Goal: Check status: Check status

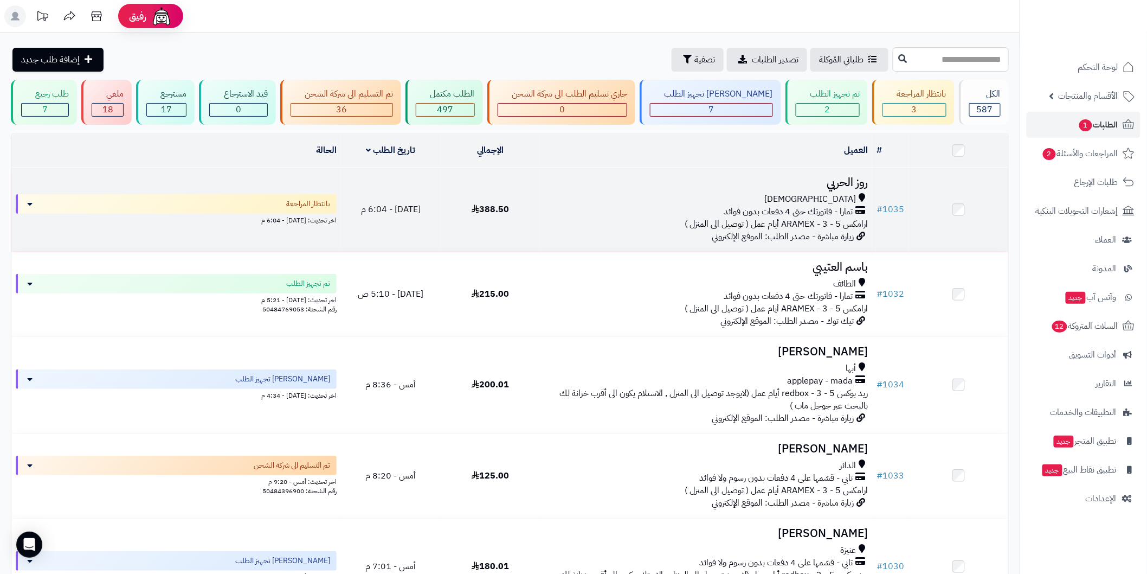
click at [816, 205] on span "تمارا - فاتورتك حتى 4 دفعات بدون فوائد" at bounding box center [788, 211] width 129 height 12
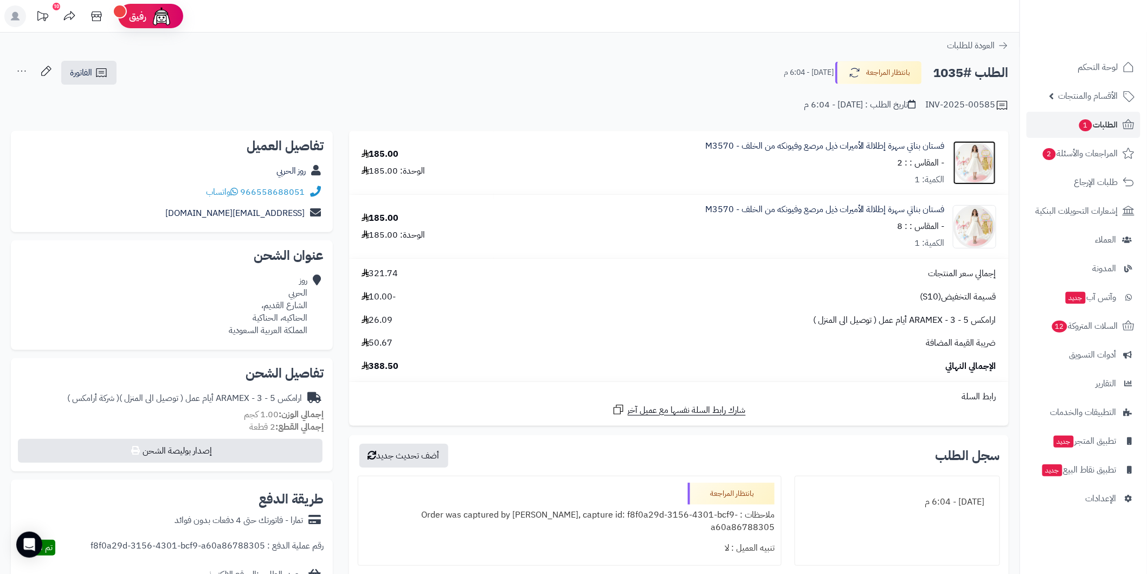
click at [970, 150] on img at bounding box center [975, 162] width 42 height 43
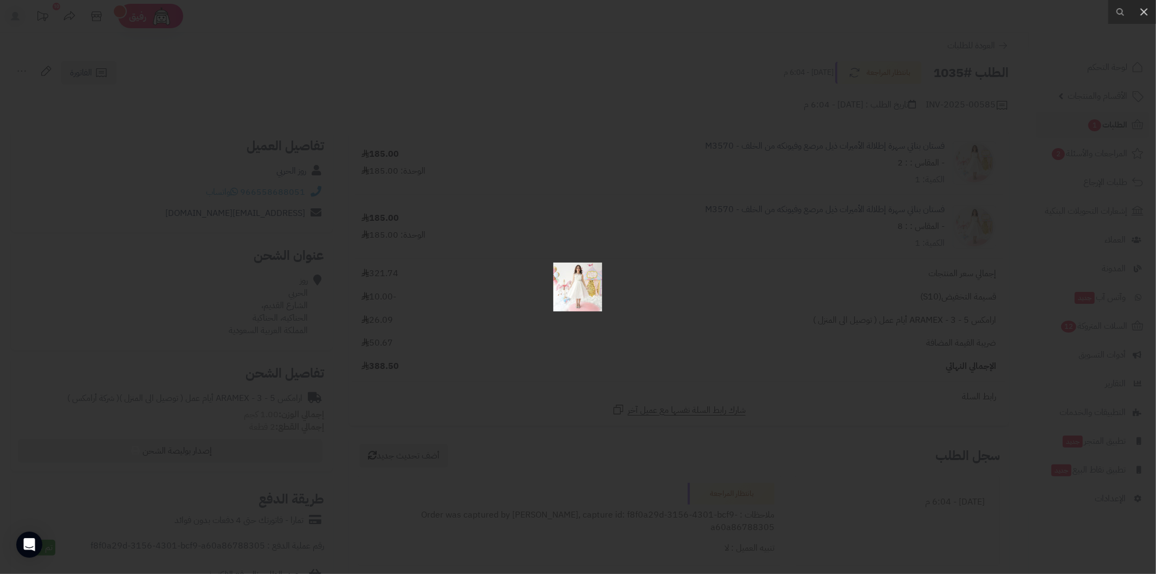
click at [940, 156] on div at bounding box center [578, 287] width 1156 height 574
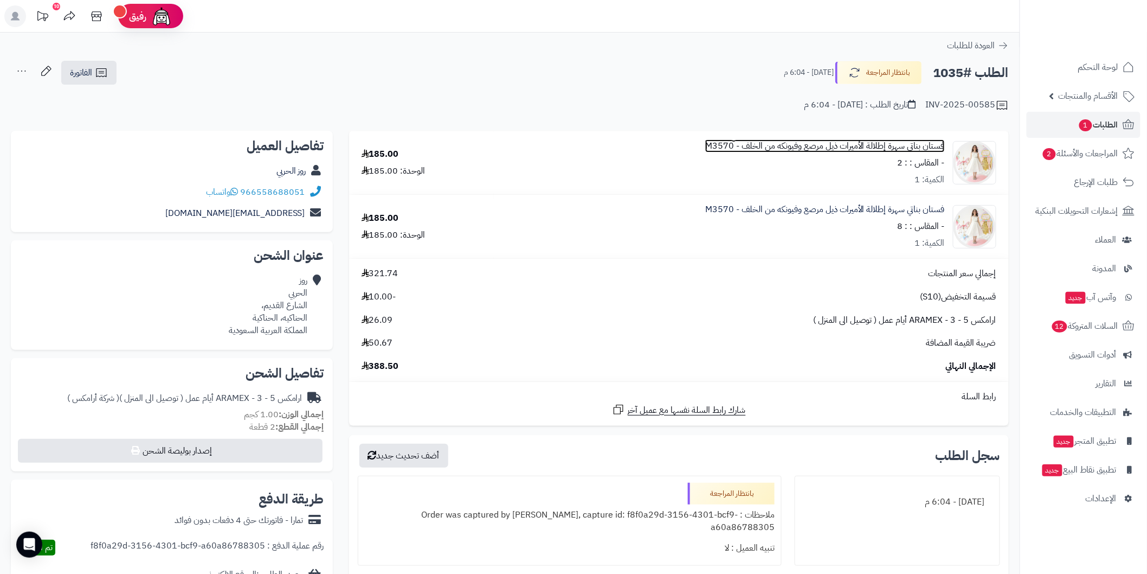
click at [925, 149] on link "فستان بناتي سهرة إطلالة الأميرات ذيل مرصع وفيونكه من الخلف - M3570" at bounding box center [825, 146] width 240 height 12
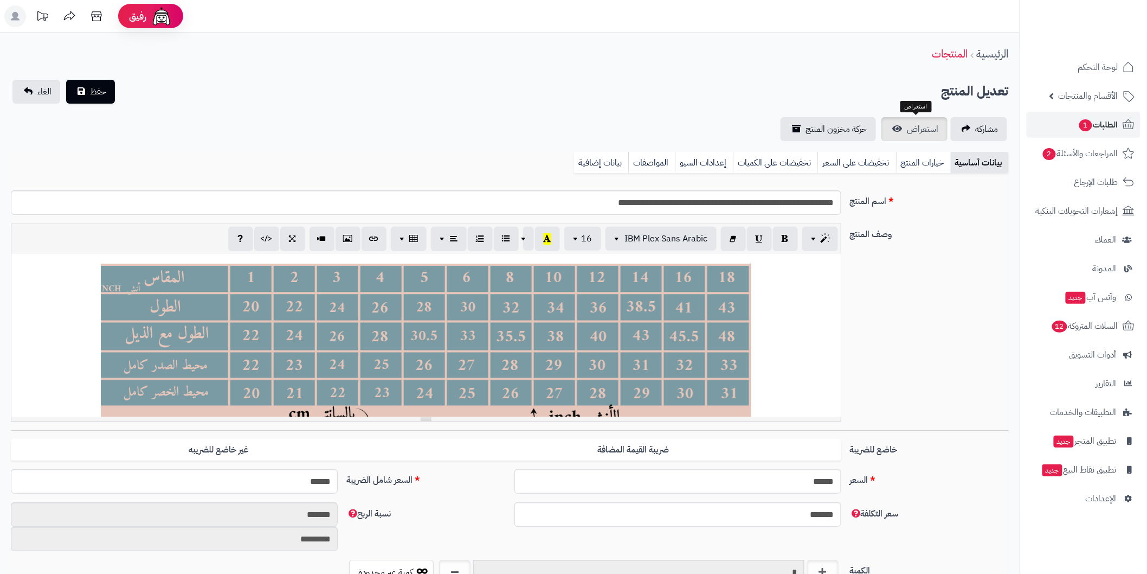
scroll to position [33, 0]
click at [903, 136] on link "استعراض" at bounding box center [914, 129] width 66 height 24
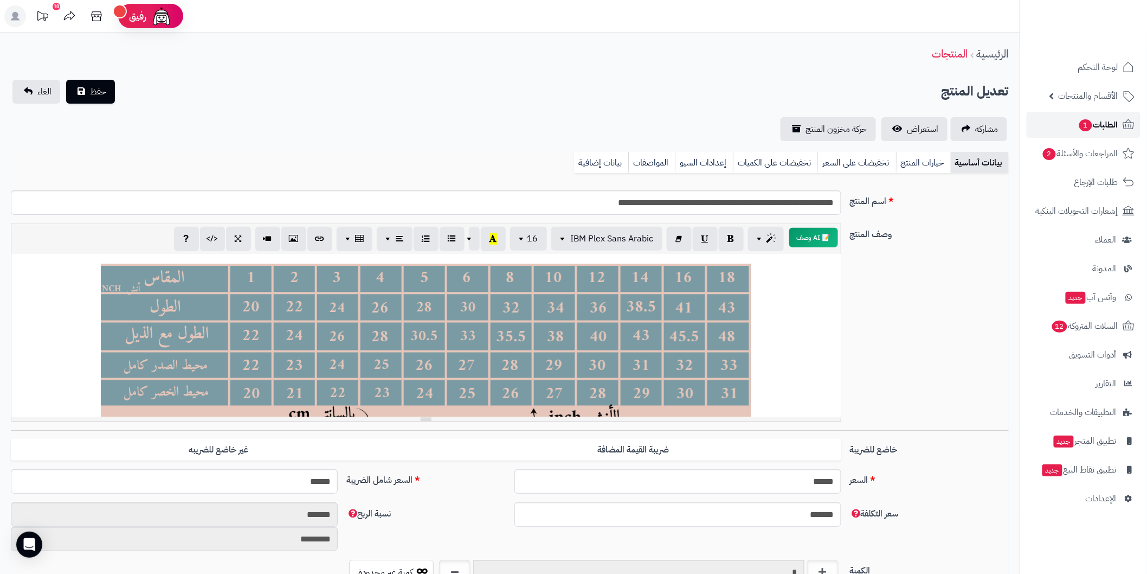
click at [1083, 122] on span "1" at bounding box center [1086, 125] width 14 height 12
